Goal: Navigation & Orientation: Find specific page/section

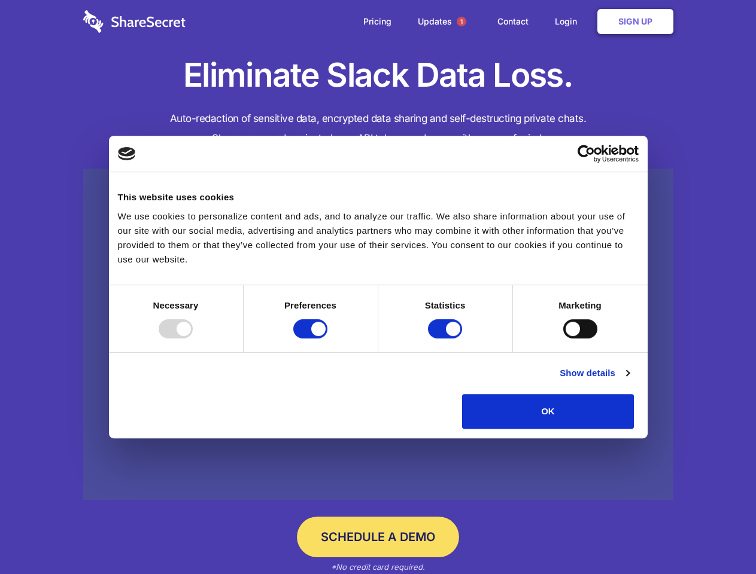
click at [193, 339] on div at bounding box center [176, 328] width 34 height 19
click at [327, 339] on input "Preferences" at bounding box center [310, 328] width 34 height 19
checkbox input "false"
click at [446, 339] on input "Statistics" at bounding box center [445, 328] width 34 height 19
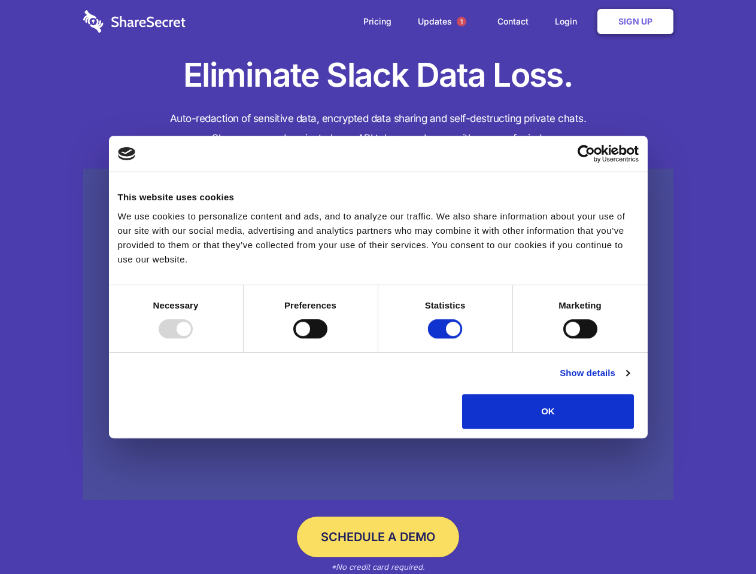
checkbox input "false"
click at [563, 339] on input "Marketing" at bounding box center [580, 328] width 34 height 19
checkbox input "true"
click at [629, 380] on link "Show details" at bounding box center [593, 373] width 69 height 14
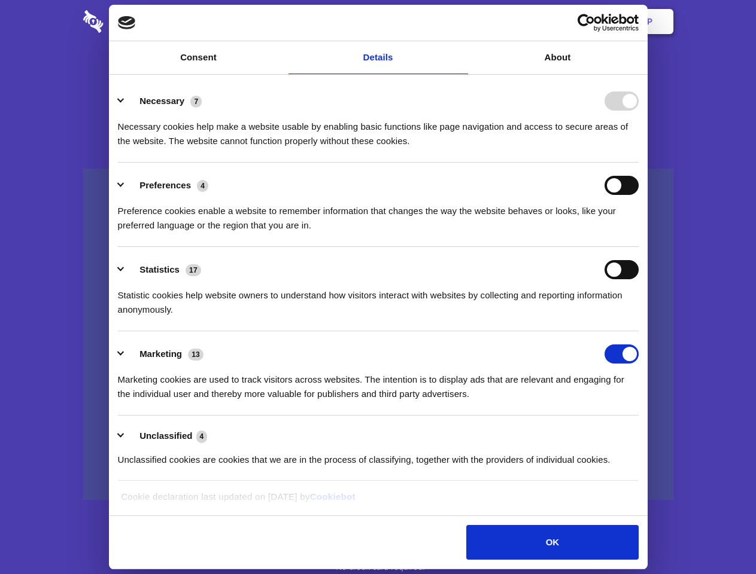
click at [638, 148] on div "Necessary 7 Necessary cookies help make a website usable by enabling basic func…" at bounding box center [378, 120] width 520 height 57
click at [461, 22] on span "1" at bounding box center [461, 22] width 10 height 10
